Goal: Task Accomplishment & Management: Complete application form

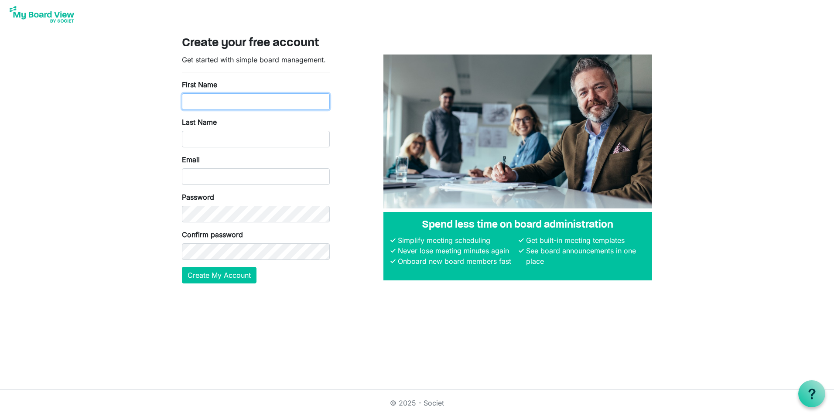
click at [260, 96] on input "First Name" at bounding box center [256, 101] width 148 height 17
type input "[PERSON_NAME]"
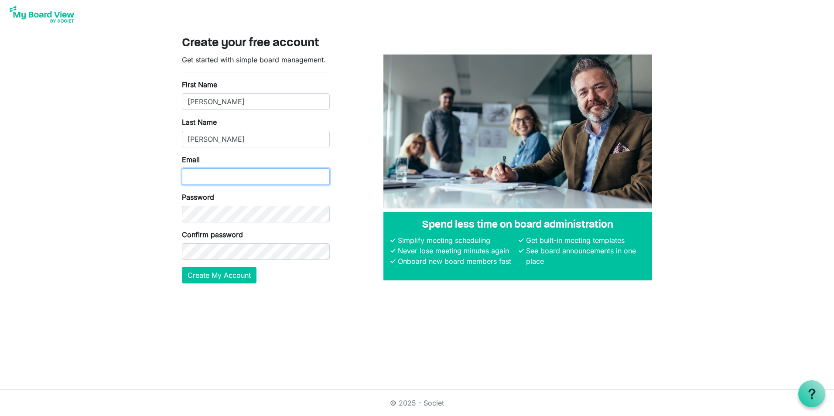
type input "[EMAIL_ADDRESS][DOMAIN_NAME]"
click at [207, 273] on button "Create My Account" at bounding box center [219, 275] width 75 height 17
